Goal: Task Accomplishment & Management: Complete application form

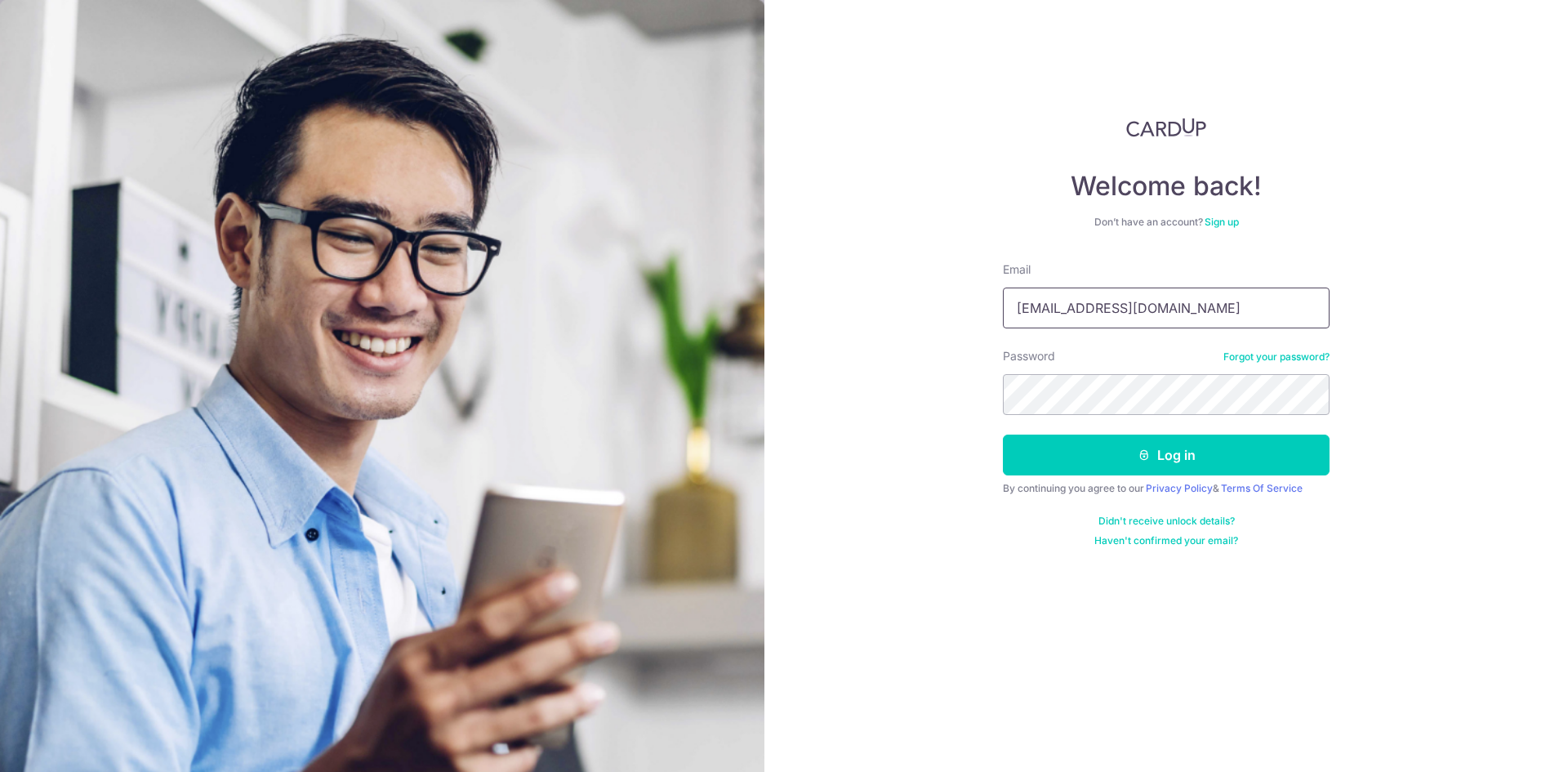
click at [1053, 298] on input "coolwave_albert@yahoo.com.sg" at bounding box center [1166, 307] width 326 height 41
type input "[EMAIL_ADDRESS][DOMAIN_NAME]"
click at [1073, 463] on button "Log in" at bounding box center [1166, 455] width 326 height 41
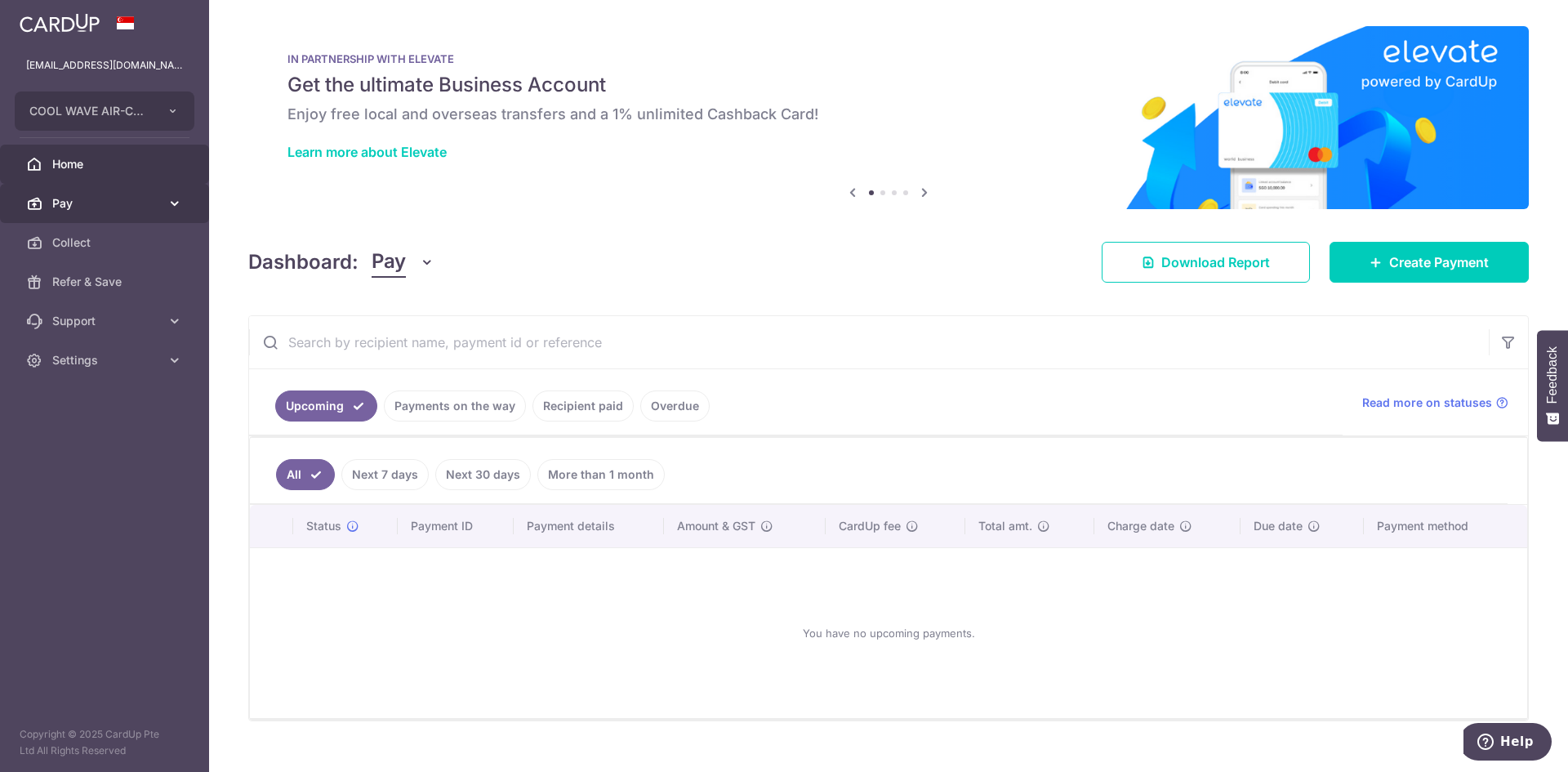
click at [109, 214] on link "Pay" at bounding box center [104, 203] width 209 height 39
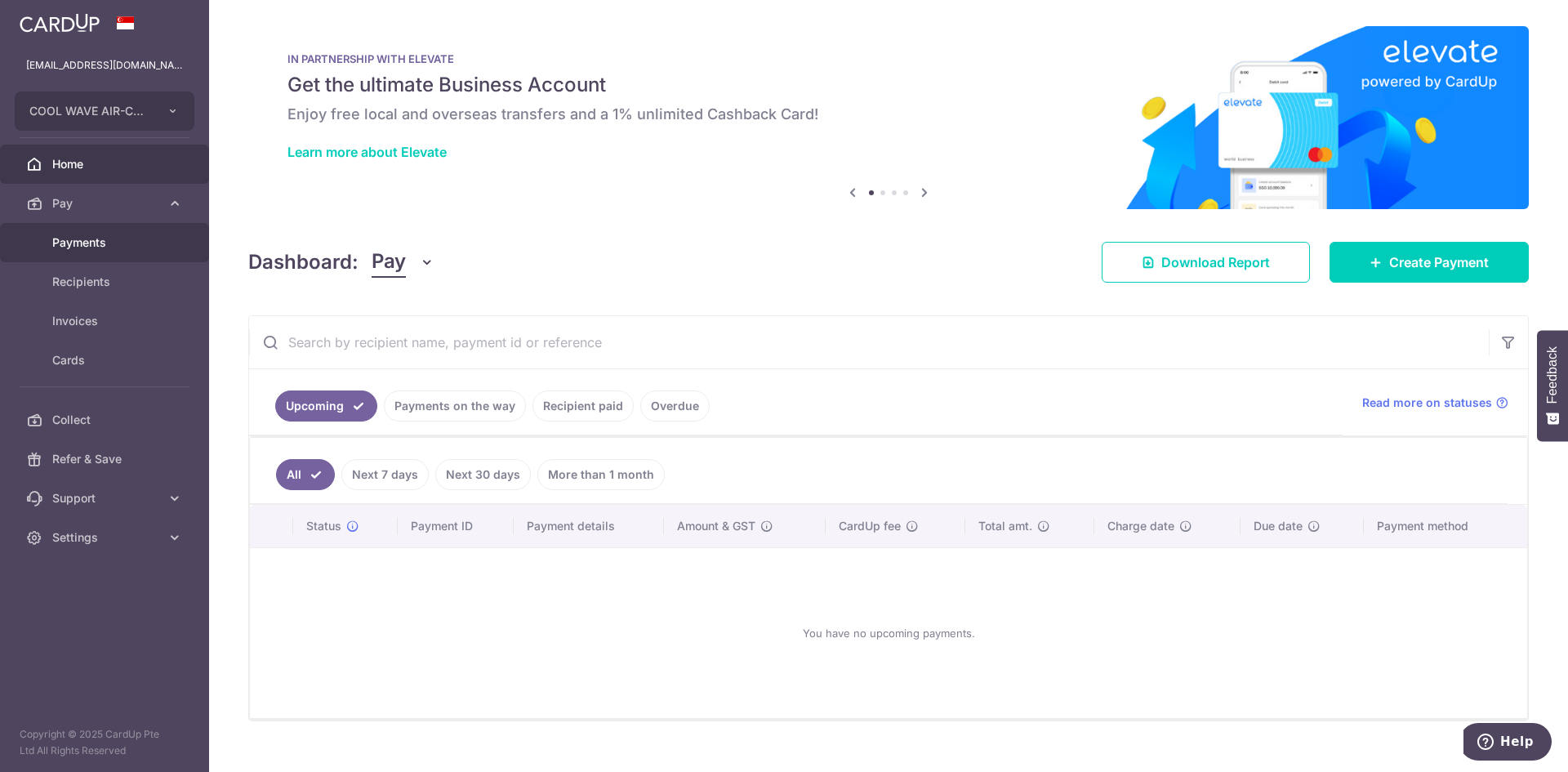
click at [58, 235] on span "Payments" at bounding box center [106, 243] width 107 height 16
